Goal: Task Accomplishment & Management: Use online tool/utility

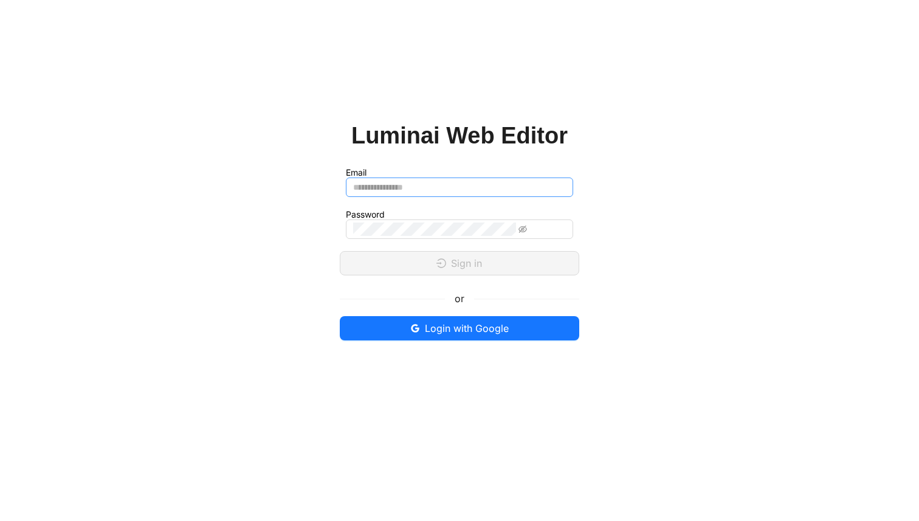
click at [471, 182] on input "Email" at bounding box center [459, 186] width 227 height 19
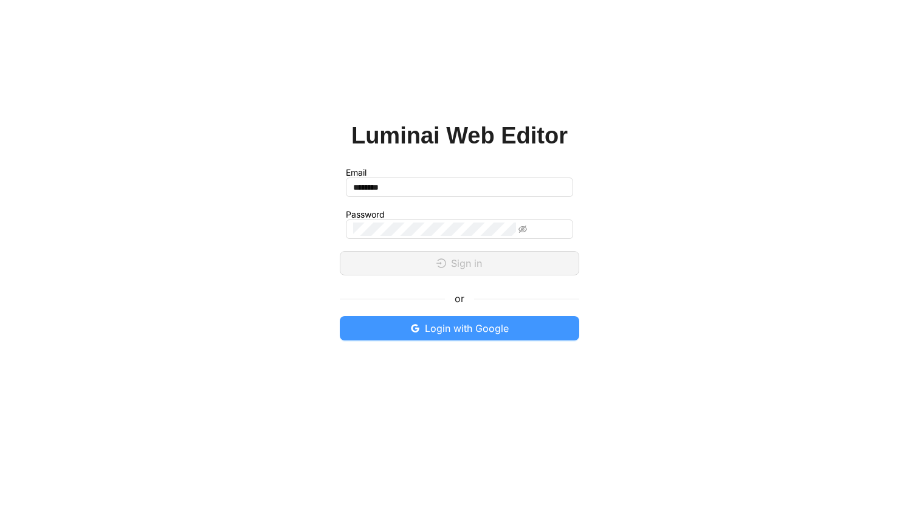
type input "********"
click at [505, 323] on span "Login with Google" at bounding box center [467, 328] width 84 height 15
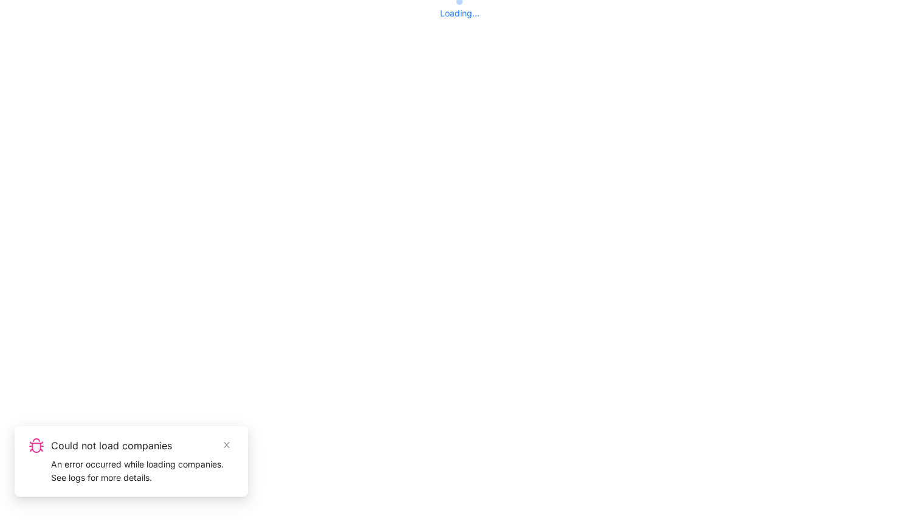
click at [128, 462] on div "An error occurred while loading companies. See logs for more details." at bounding box center [142, 470] width 182 height 27
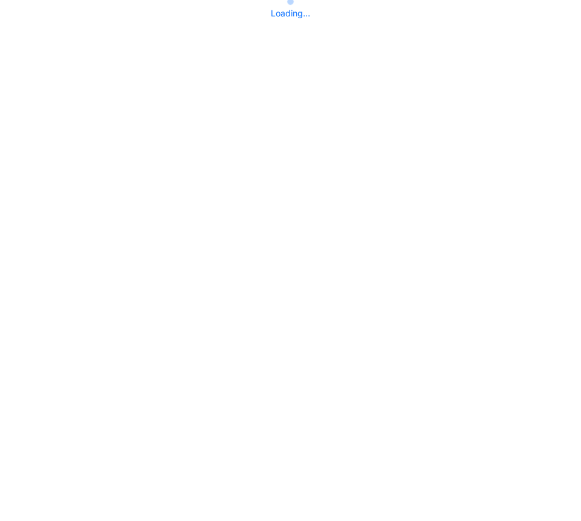
click at [471, 90] on body "Loading..." at bounding box center [290, 260] width 581 height 521
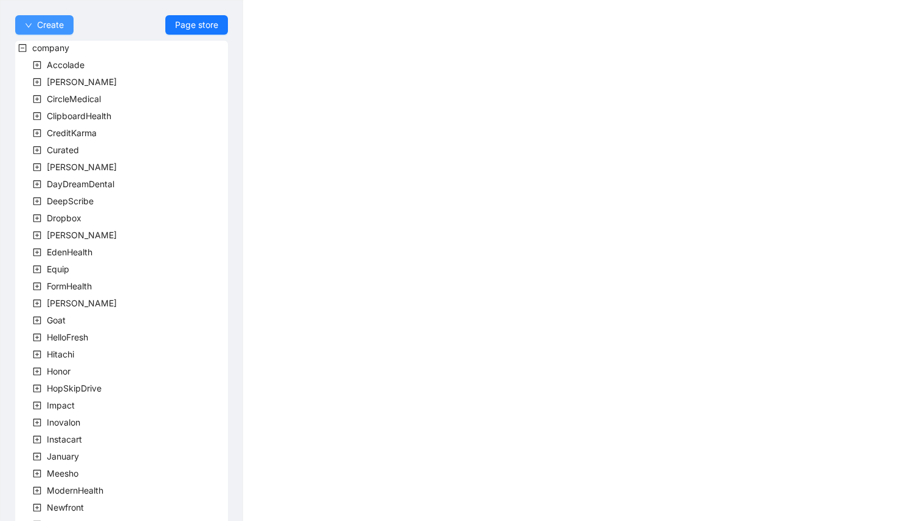
click at [38, 26] on span "Create" at bounding box center [50, 24] width 27 height 13
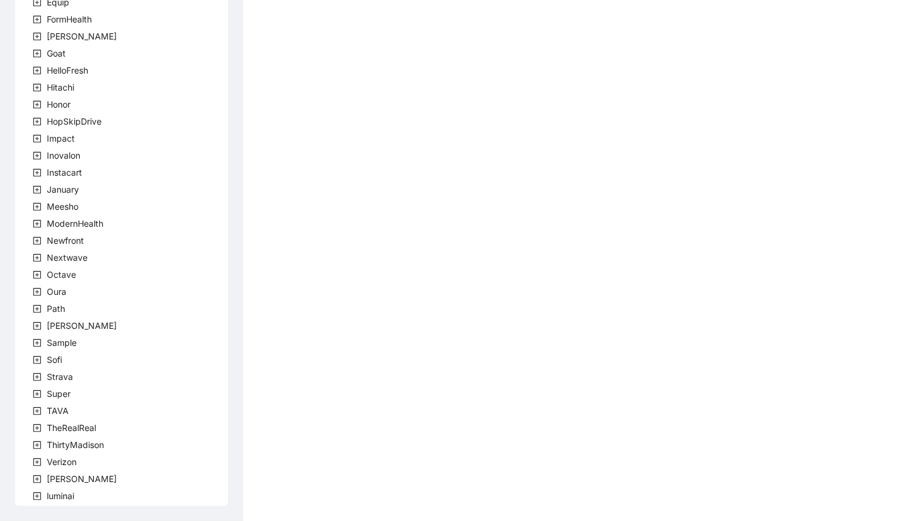
click at [36, 497] on icon "plus-square" at bounding box center [37, 495] width 9 height 9
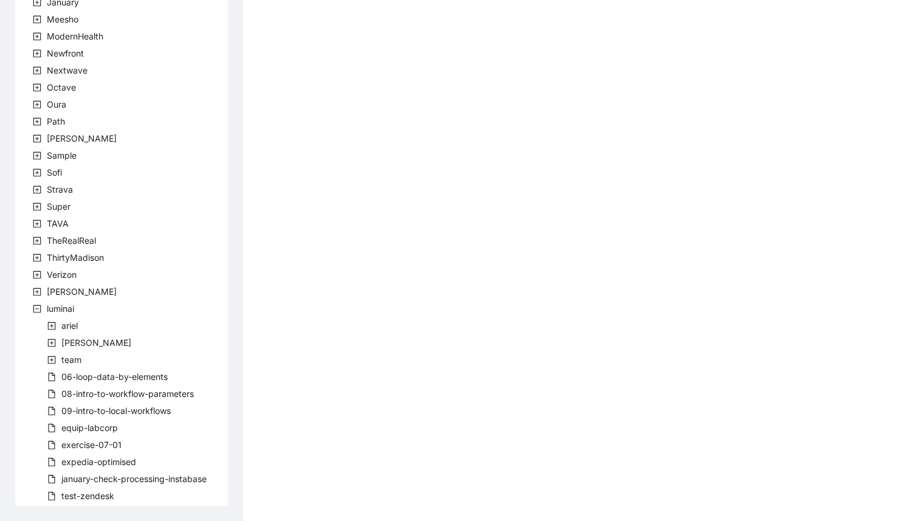
scroll to position [0, 0]
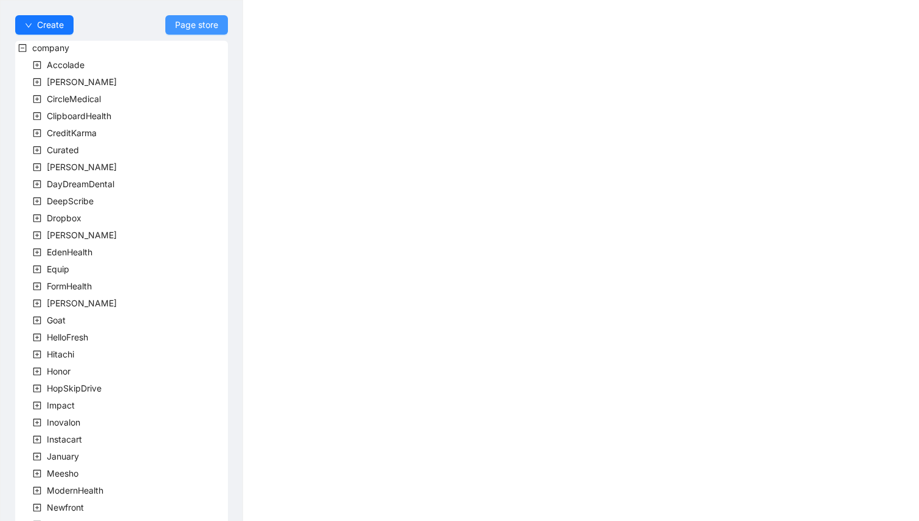
click at [194, 23] on span "Page store" at bounding box center [196, 24] width 43 height 13
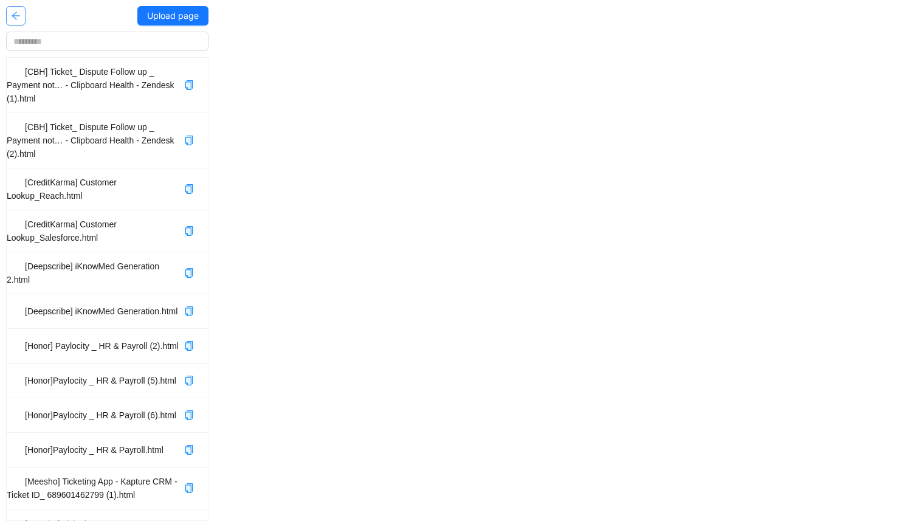
click at [22, 15] on button "button" at bounding box center [15, 15] width 19 height 19
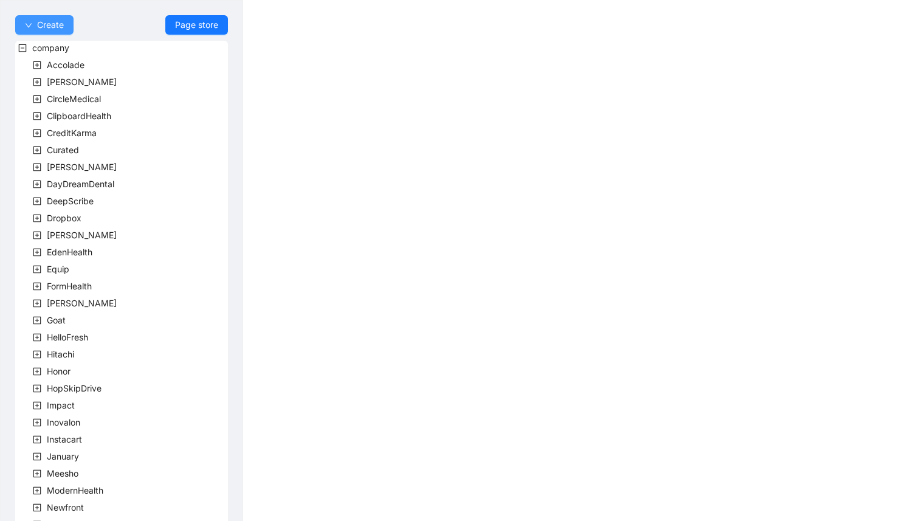
click at [29, 29] on button "Create" at bounding box center [44, 24] width 58 height 19
click at [22, 50] on icon "minus-square" at bounding box center [22, 48] width 9 height 9
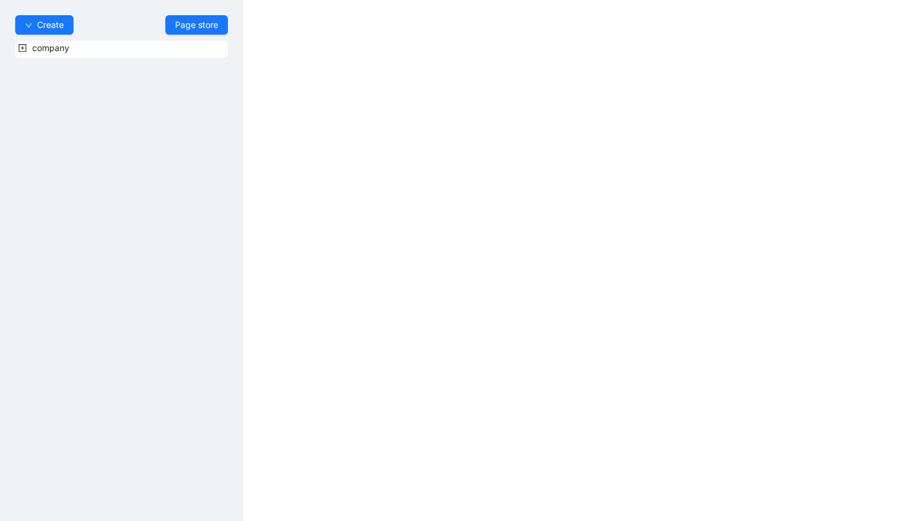
click at [26, 49] on icon "plus-square" at bounding box center [23, 48] width 8 height 8
